Goal: Navigation & Orientation: Find specific page/section

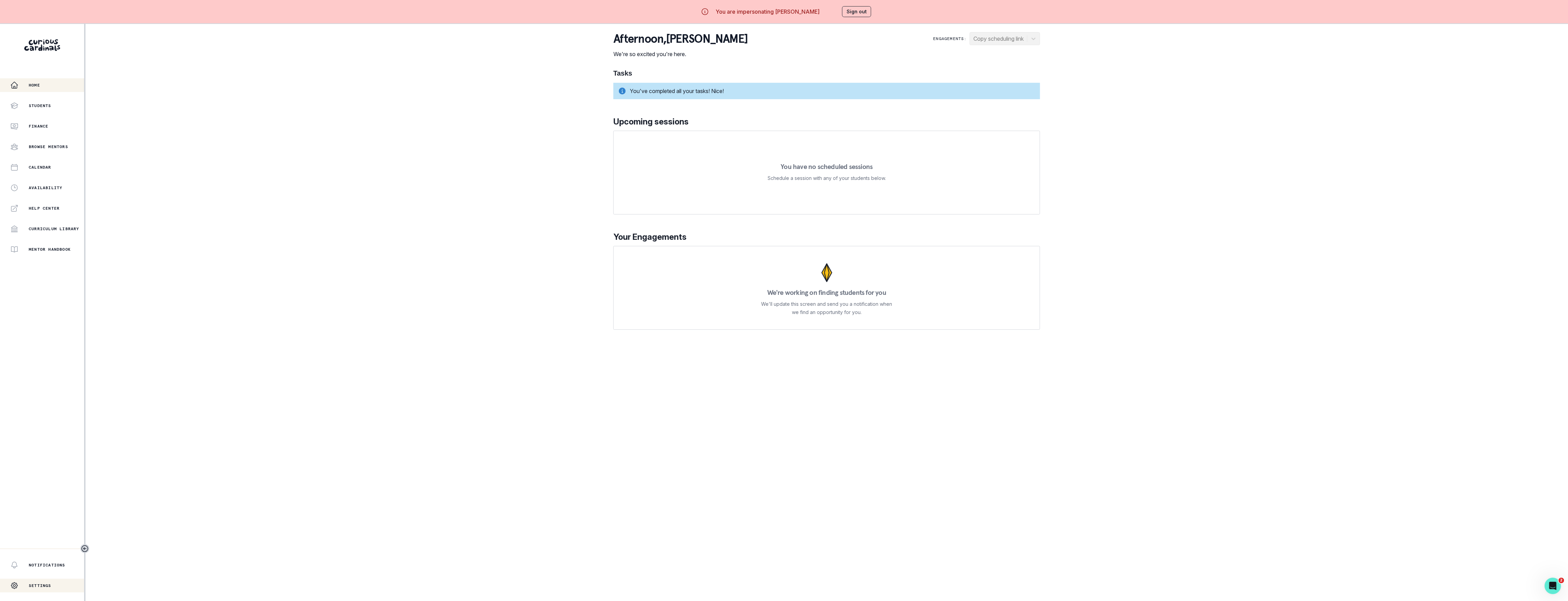
click at [54, 581] on div "Settings" at bounding box center [42, 585] width 84 height 13
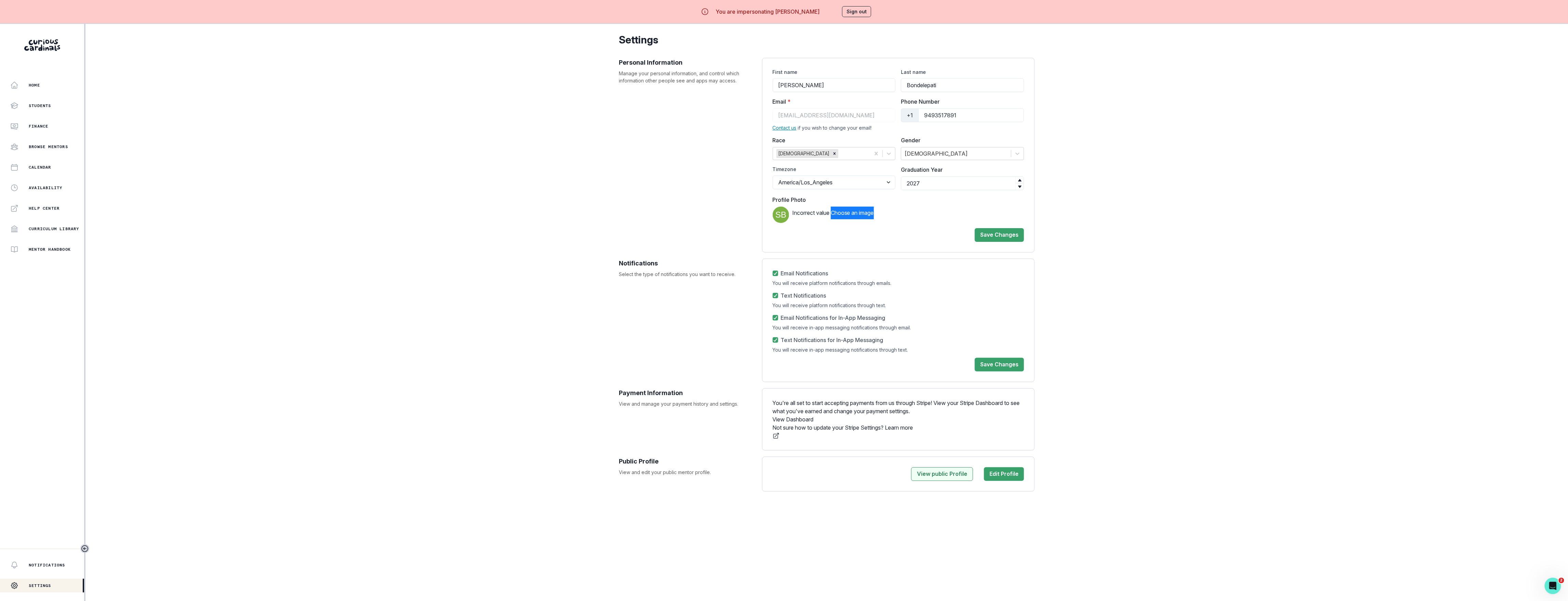
click at [961, 481] on button "View public Profile" at bounding box center [942, 474] width 62 height 13
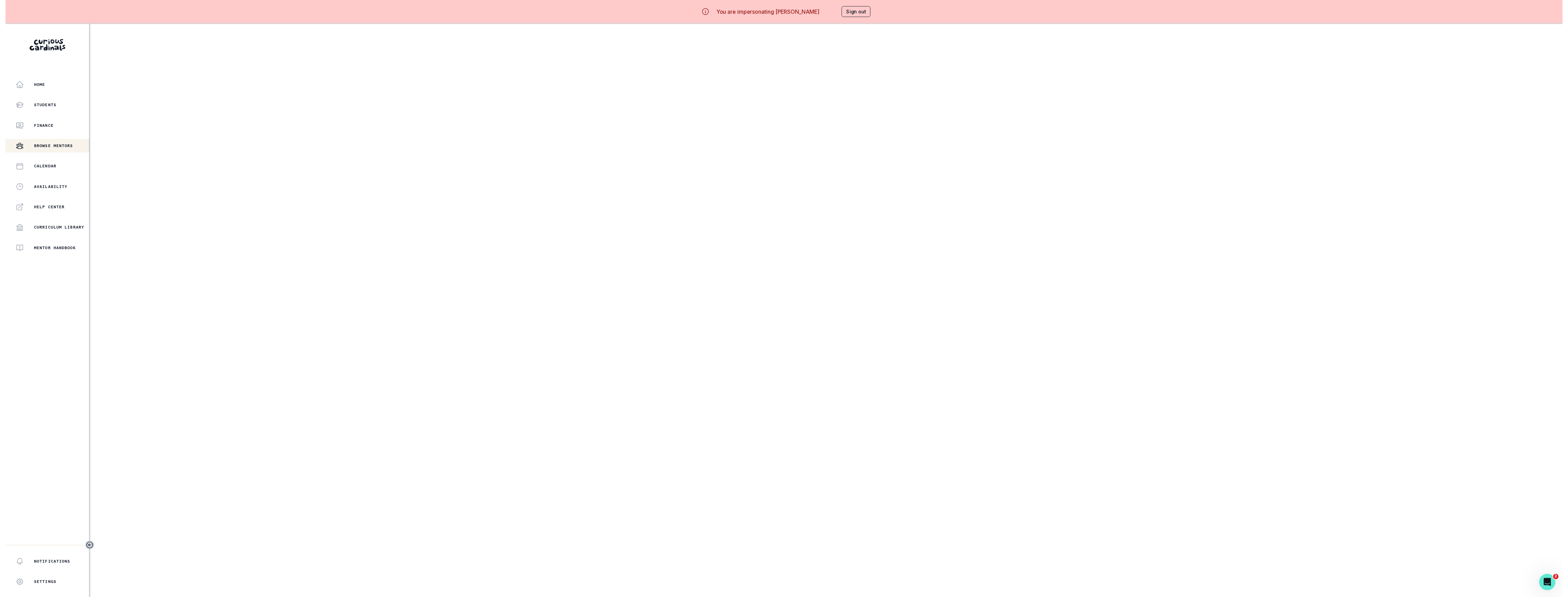
scroll to position [77, 0]
type input "27.6906639705882"
click at [0, 0] on div "video player" at bounding box center [0, 0] width 0 height 0
drag, startPoint x: 954, startPoint y: 403, endPoint x: 925, endPoint y: 467, distance: 70.3
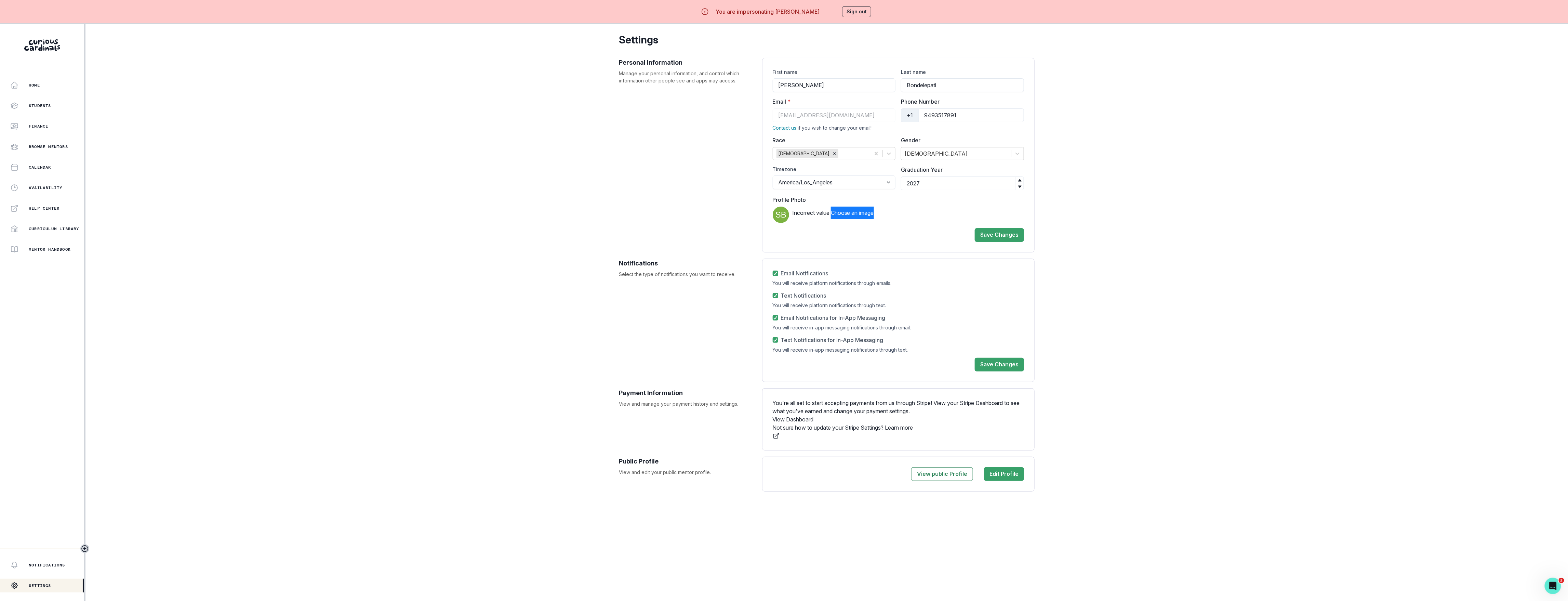
click at [835, 9] on div "You are impersonating [PERSON_NAME] Sign out" at bounding box center [783, 12] width 194 height 16
